Goal: Find specific page/section: Find specific page/section

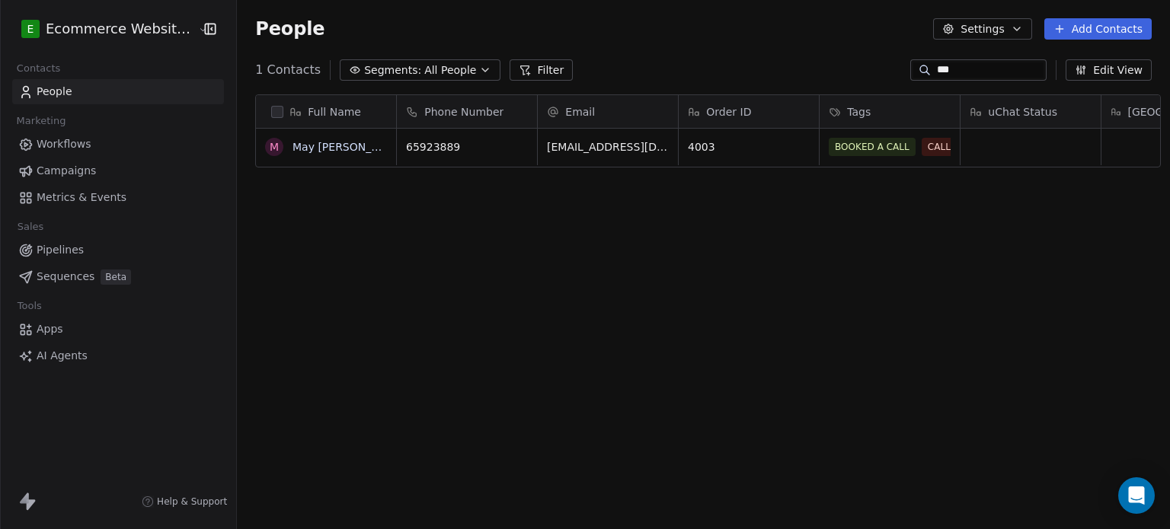
scroll to position [454, 930]
drag, startPoint x: 950, startPoint y: 74, endPoint x: 920, endPoint y: 72, distance: 30.5
click at [920, 72] on div "***" at bounding box center [978, 69] width 136 height 21
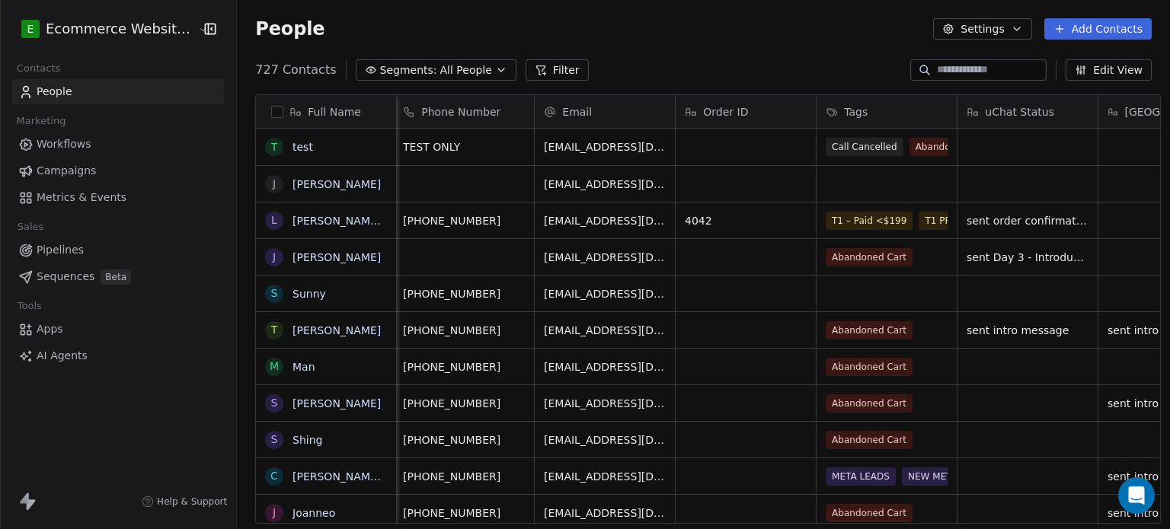
scroll to position [0, 0]
